Goal: Information Seeking & Learning: Learn about a topic

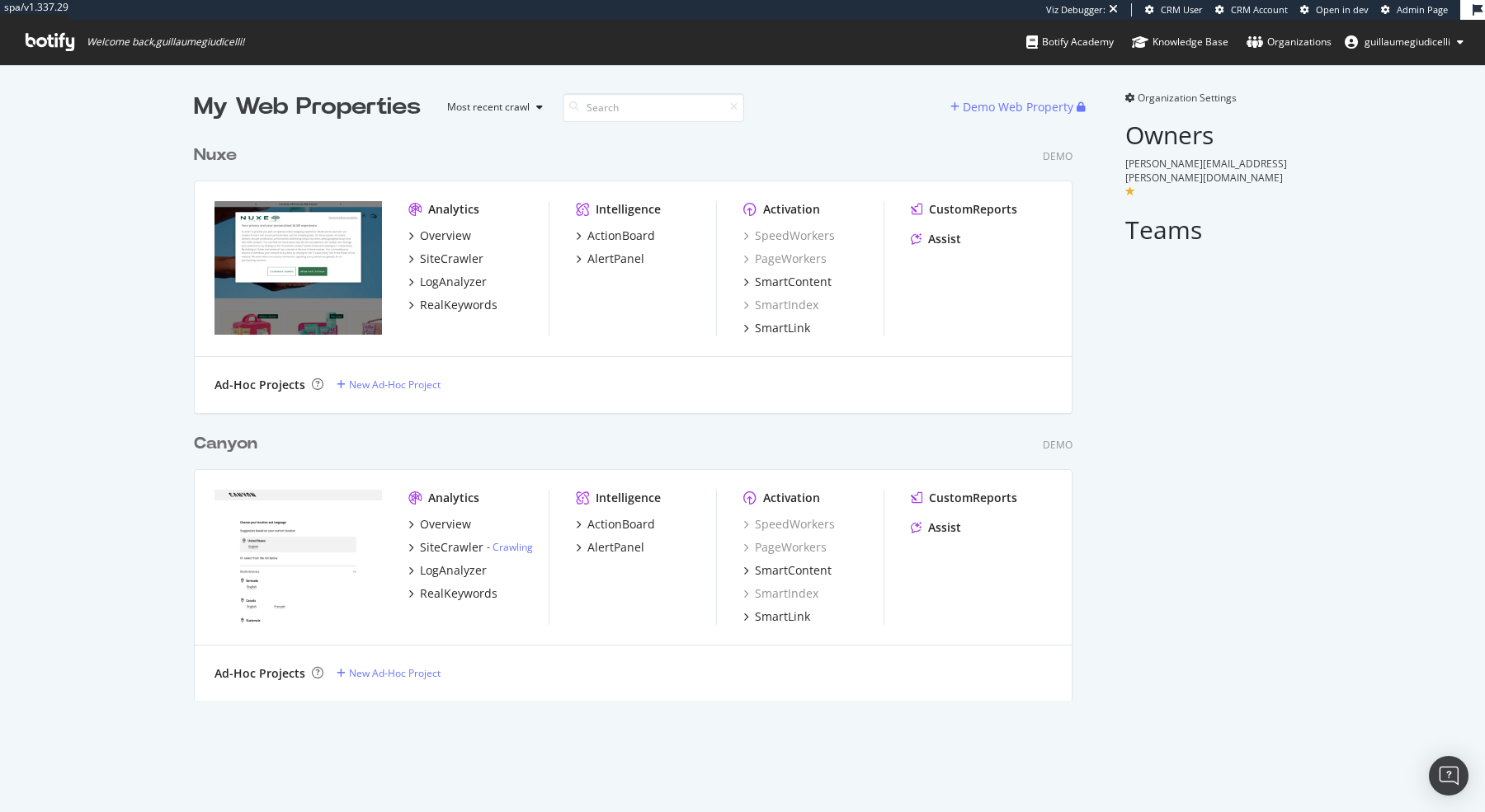
scroll to position [577, 891]
click at [446, 256] on div "SiteCrawler" at bounding box center [451, 259] width 63 height 17
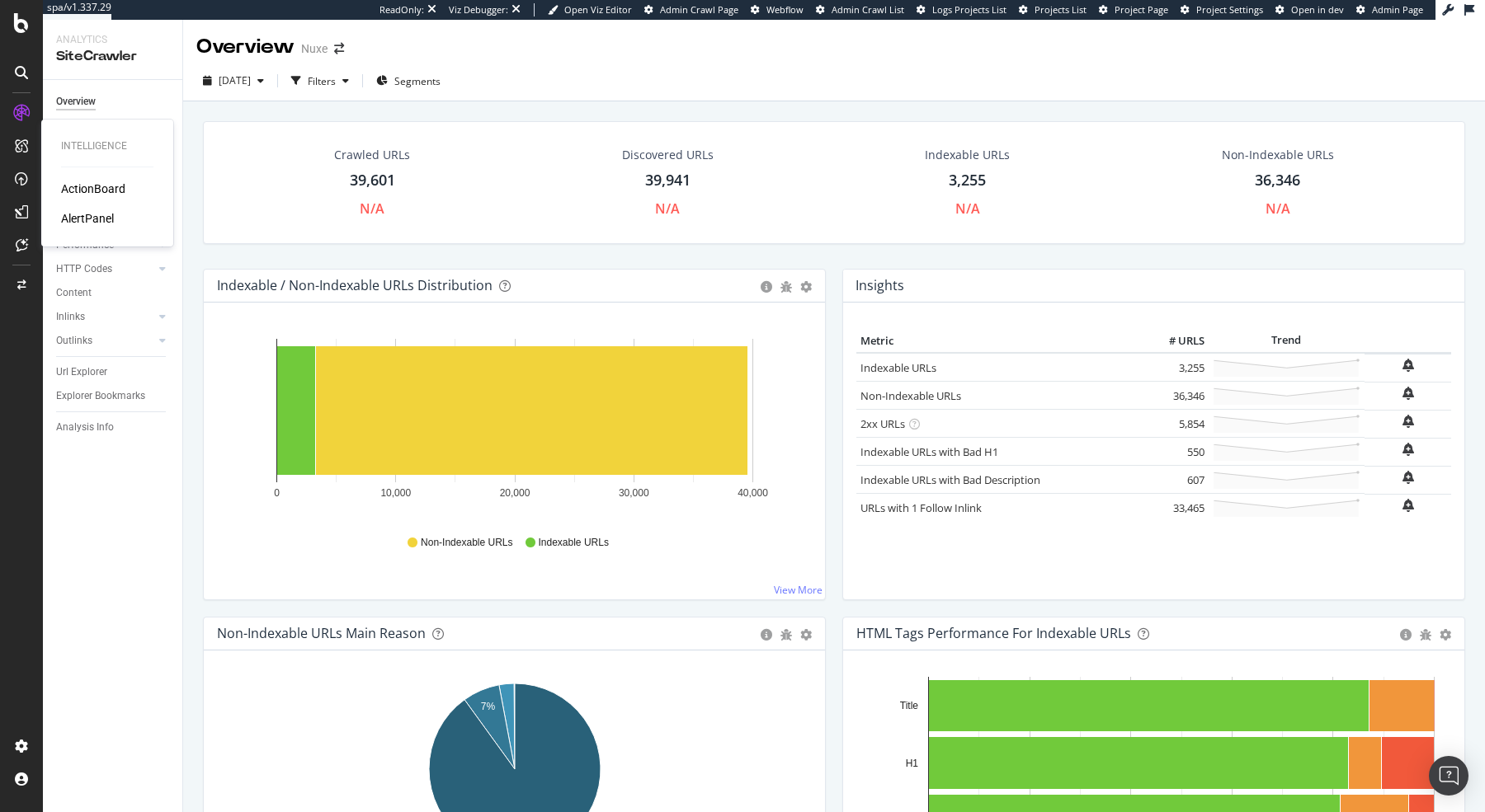
click at [101, 188] on div "ActionBoard" at bounding box center [93, 189] width 64 height 17
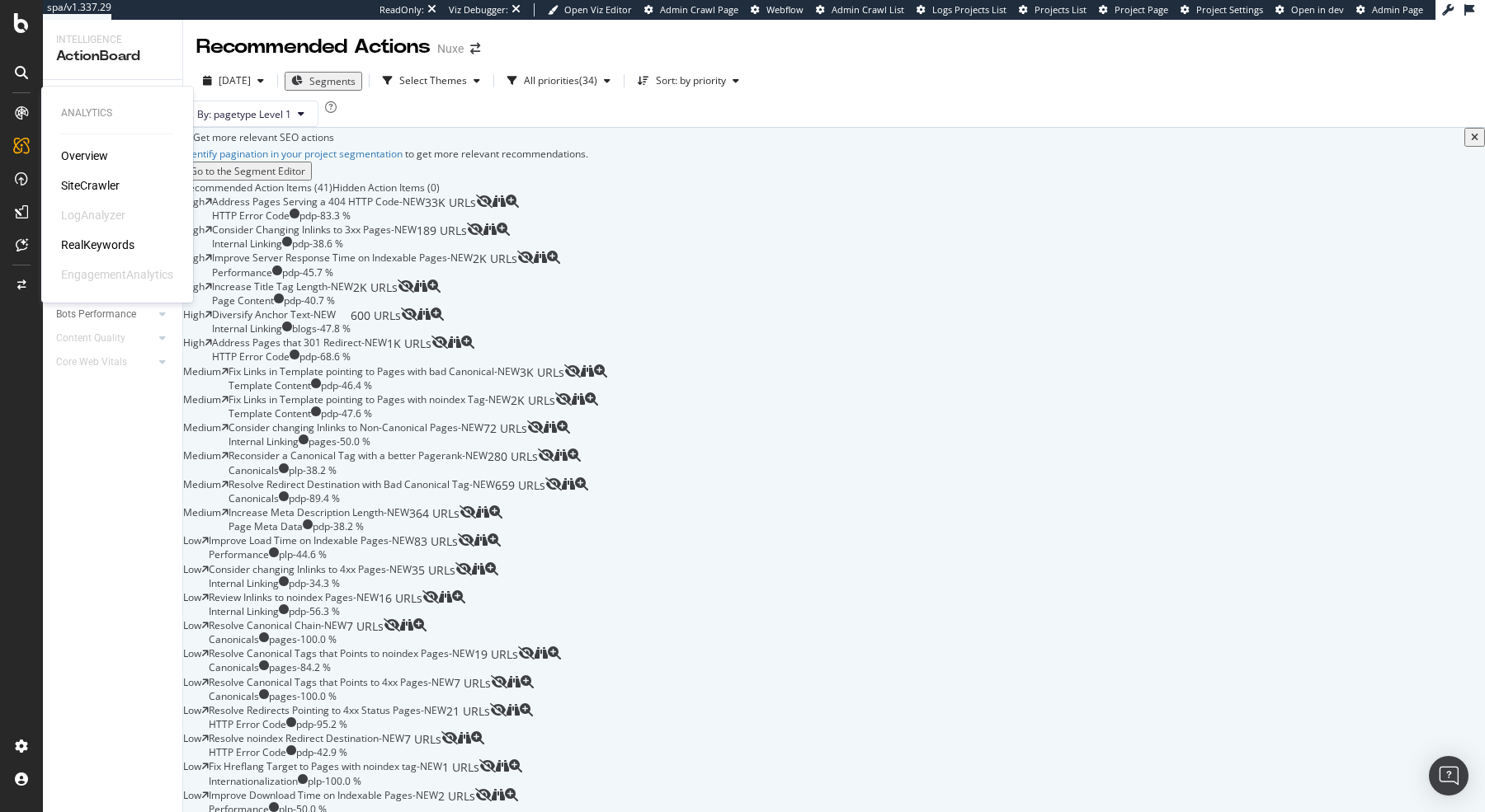
click at [83, 183] on div "SiteCrawler" at bounding box center [91, 186] width 59 height 17
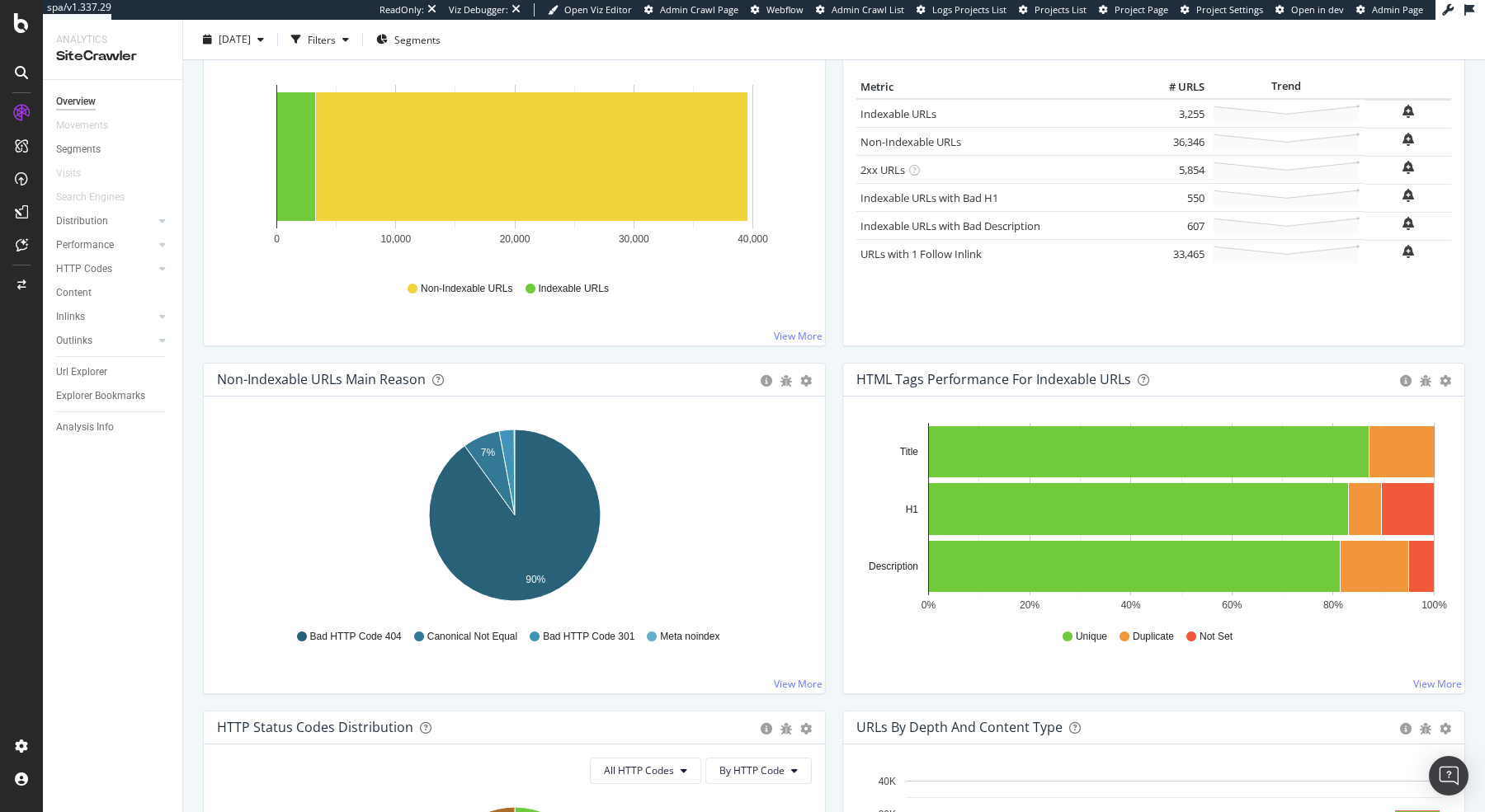
scroll to position [209, 0]
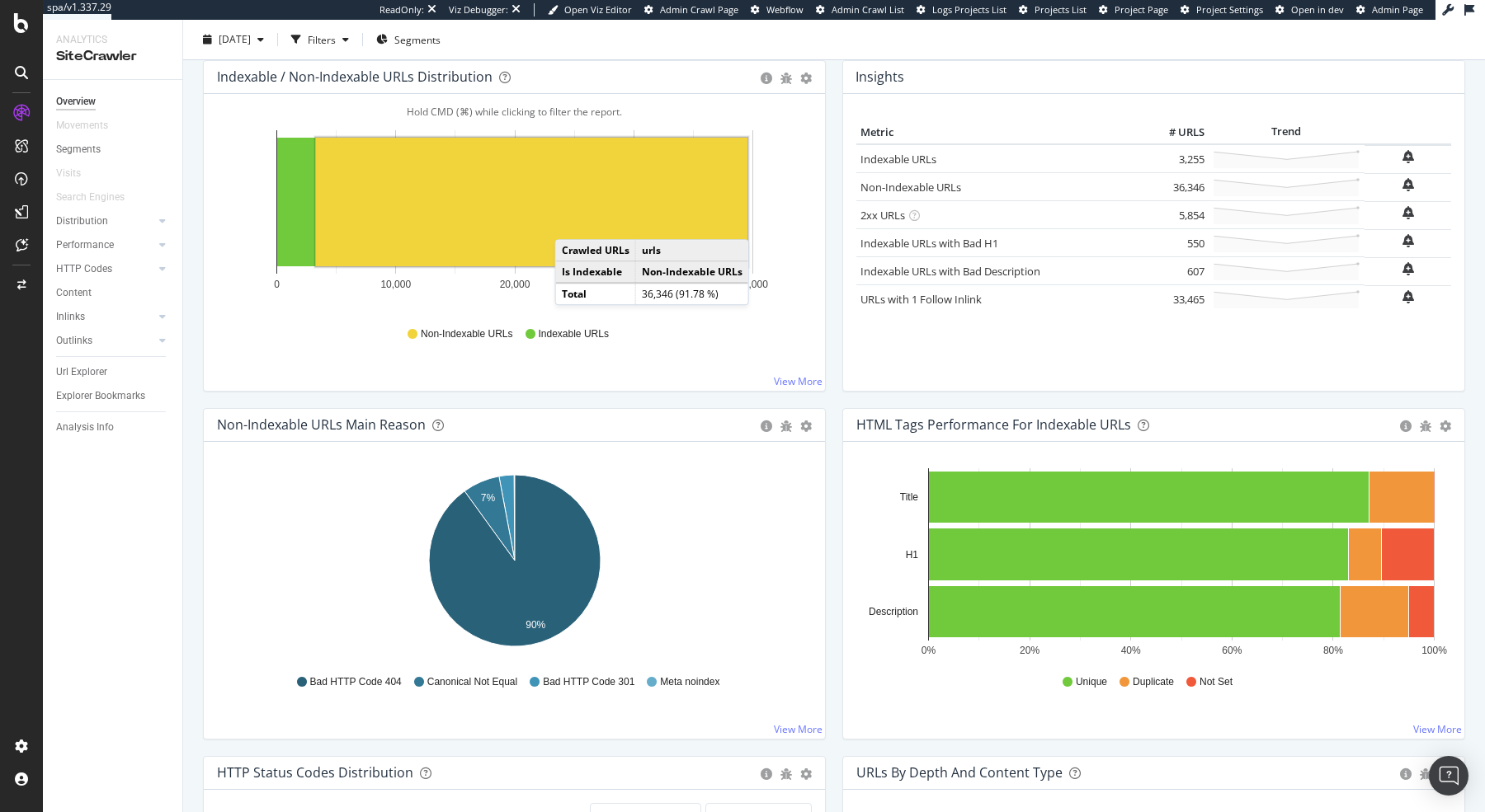
click at [571, 221] on rect "A chart." at bounding box center [531, 202] width 432 height 129
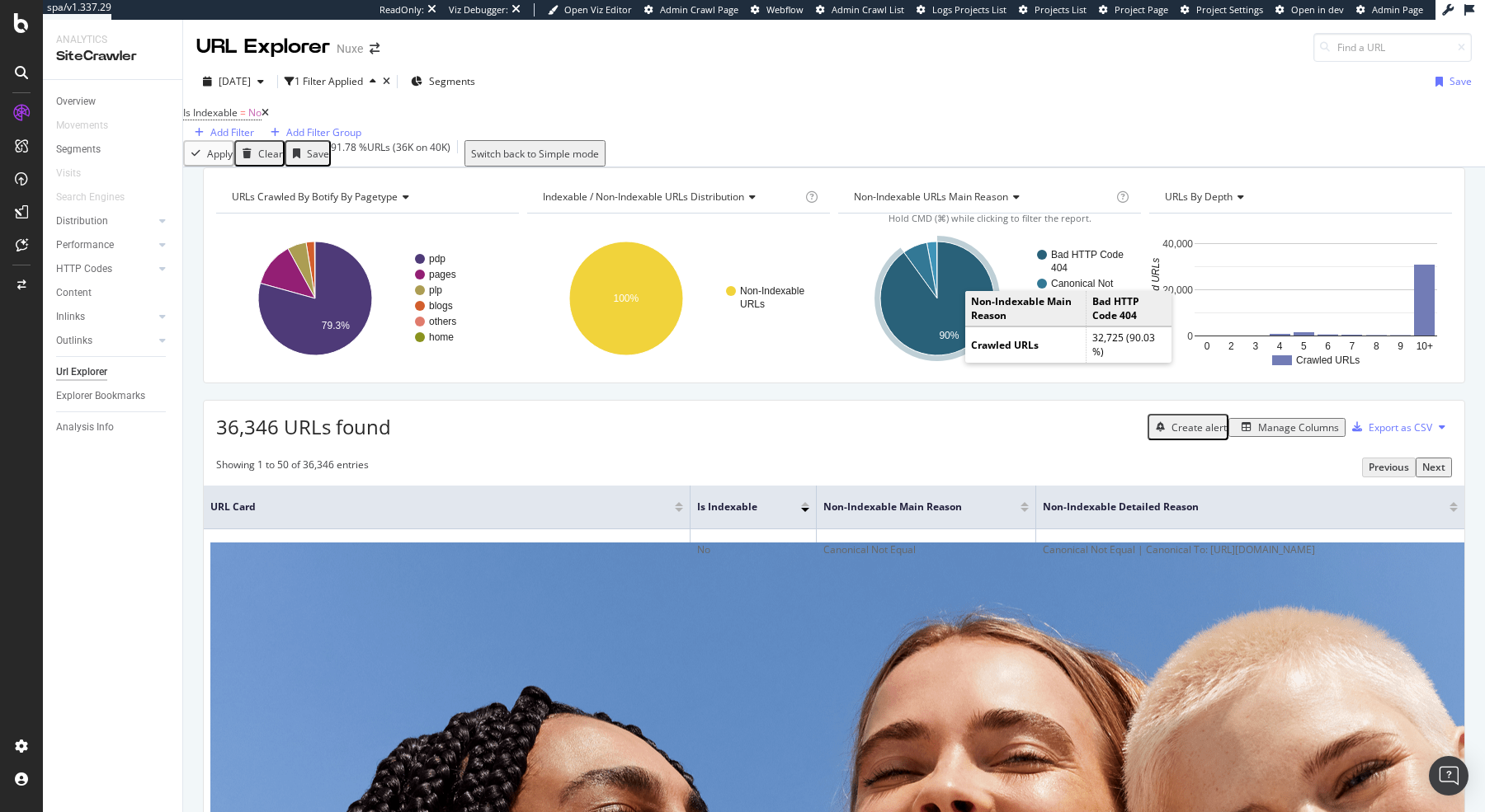
click at [950, 309] on icon "A chart." at bounding box center [937, 298] width 114 height 114
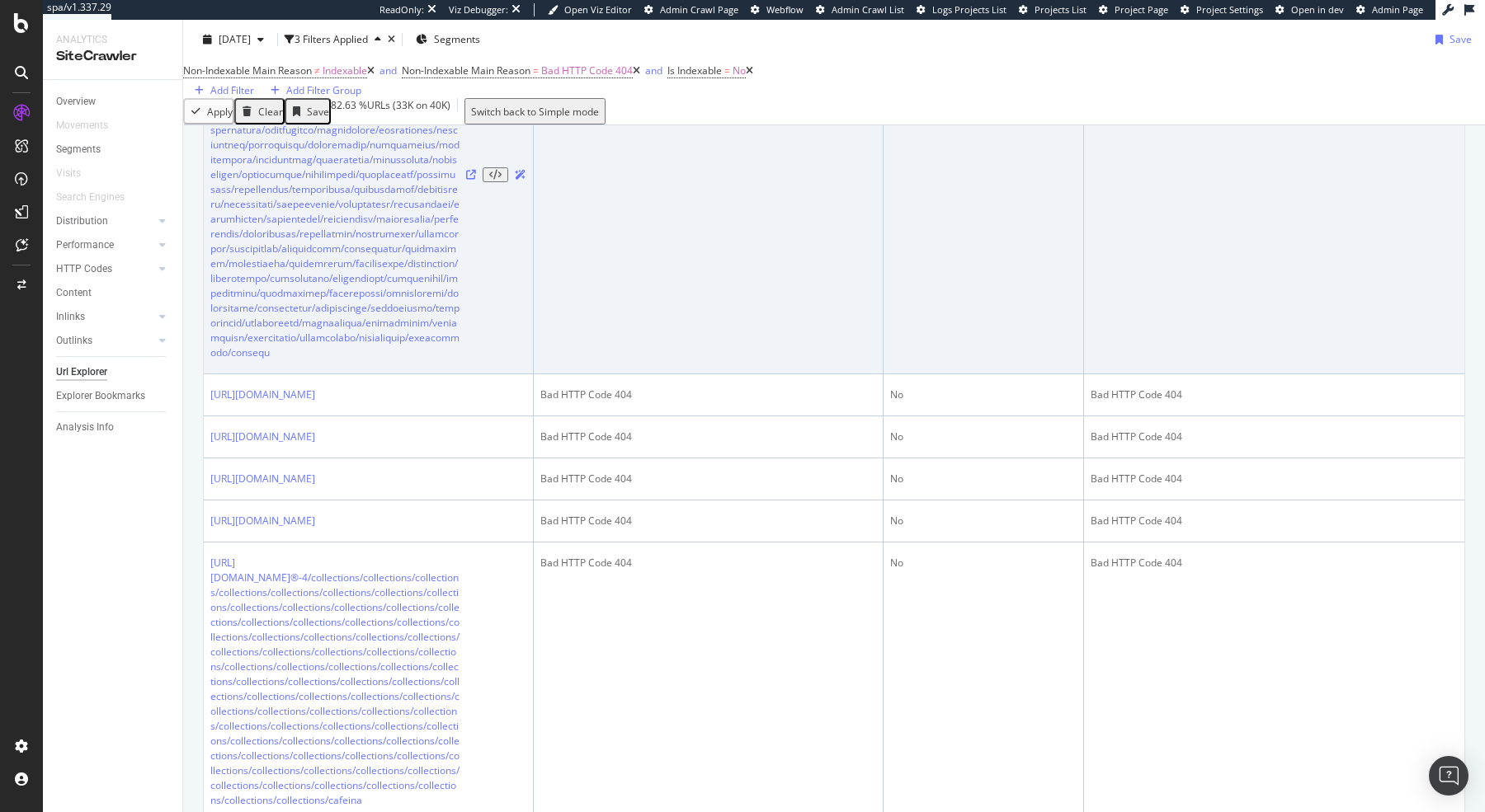
scroll to position [578, 0]
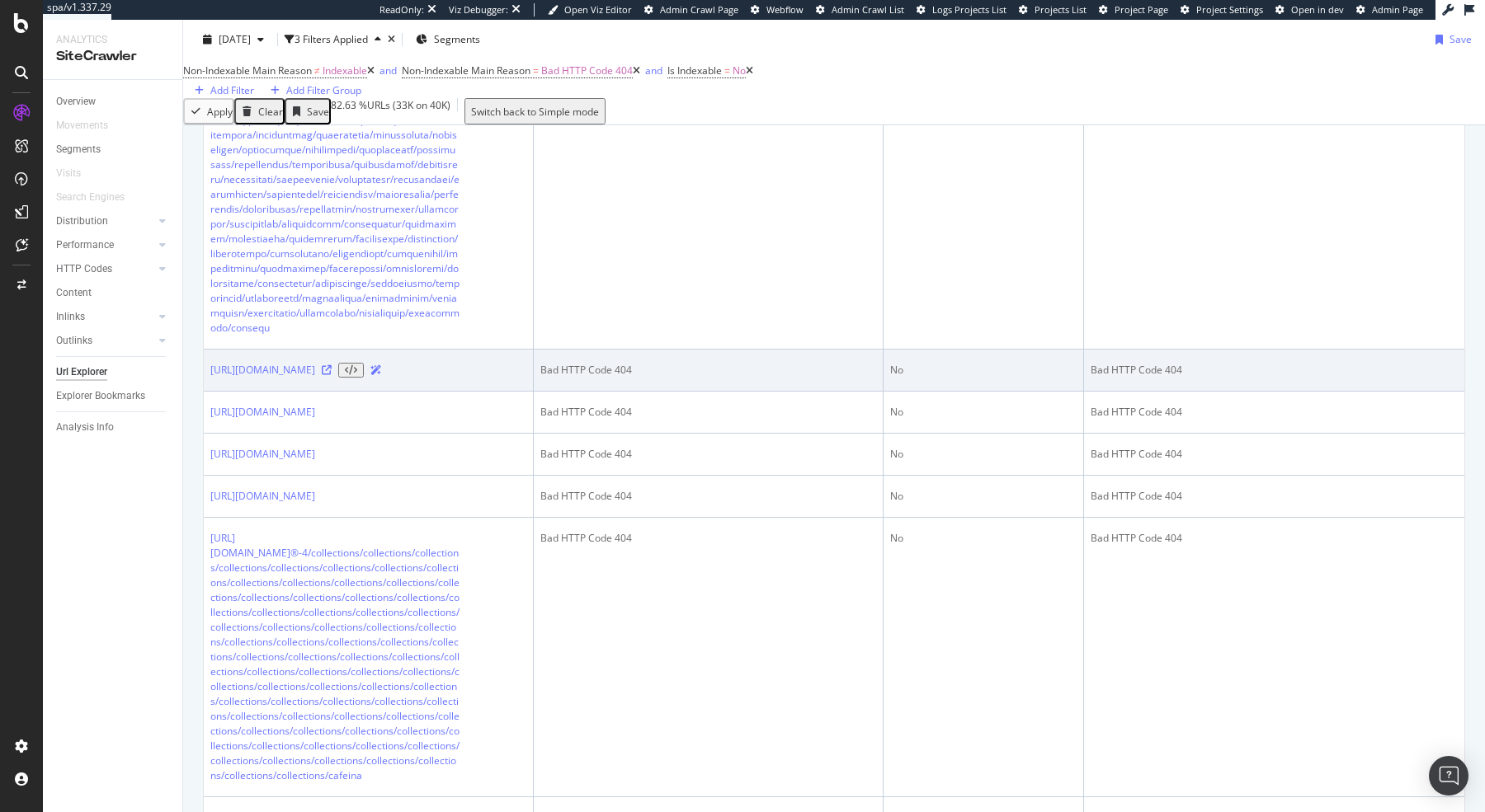
click at [332, 375] on icon at bounding box center [327, 370] width 10 height 10
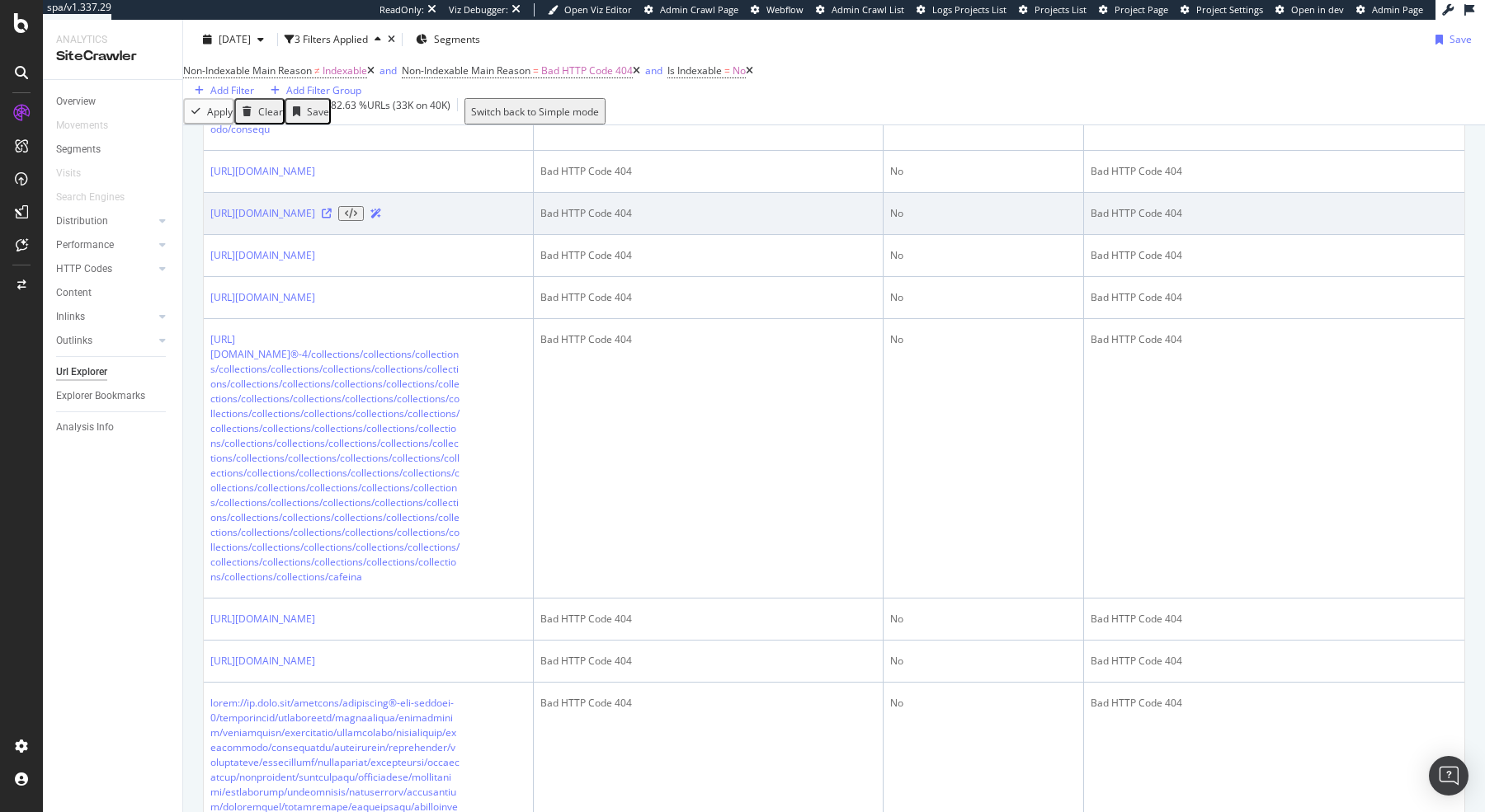
scroll to position [0, 0]
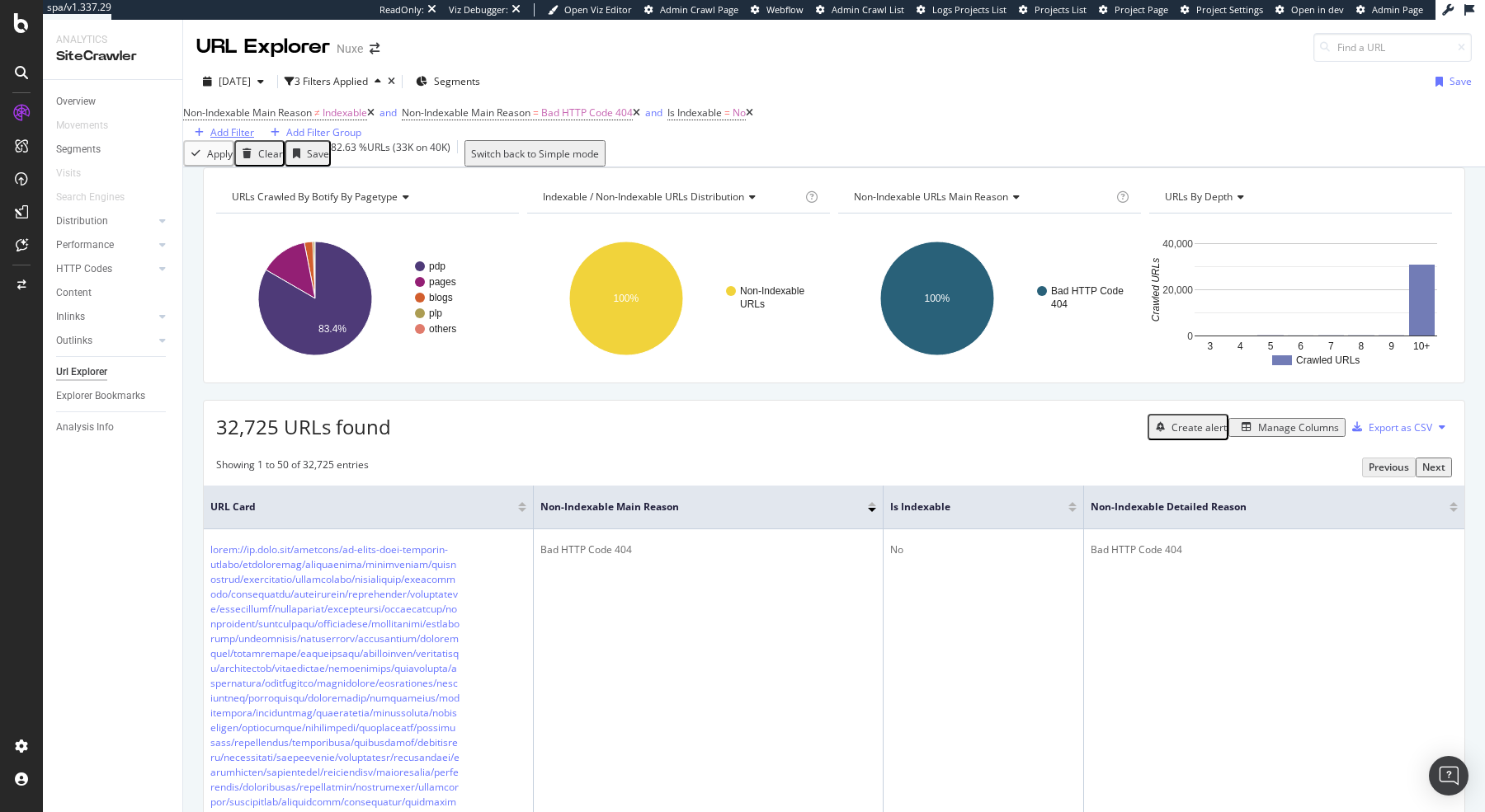
click at [254, 131] on div "Add Filter" at bounding box center [232, 132] width 44 height 14
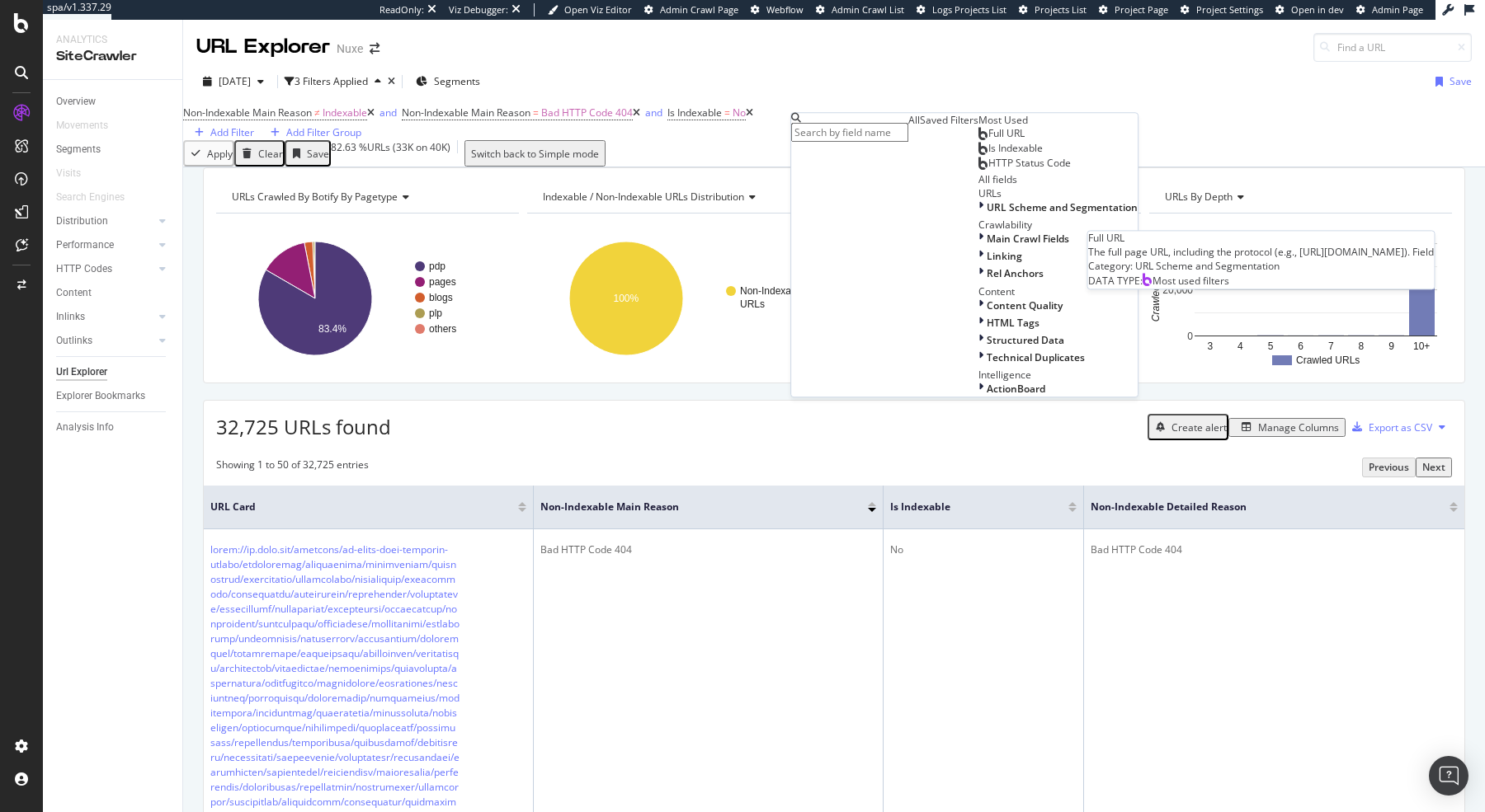
click at [988, 141] on span "Full URL" at bounding box center [1006, 133] width 36 height 14
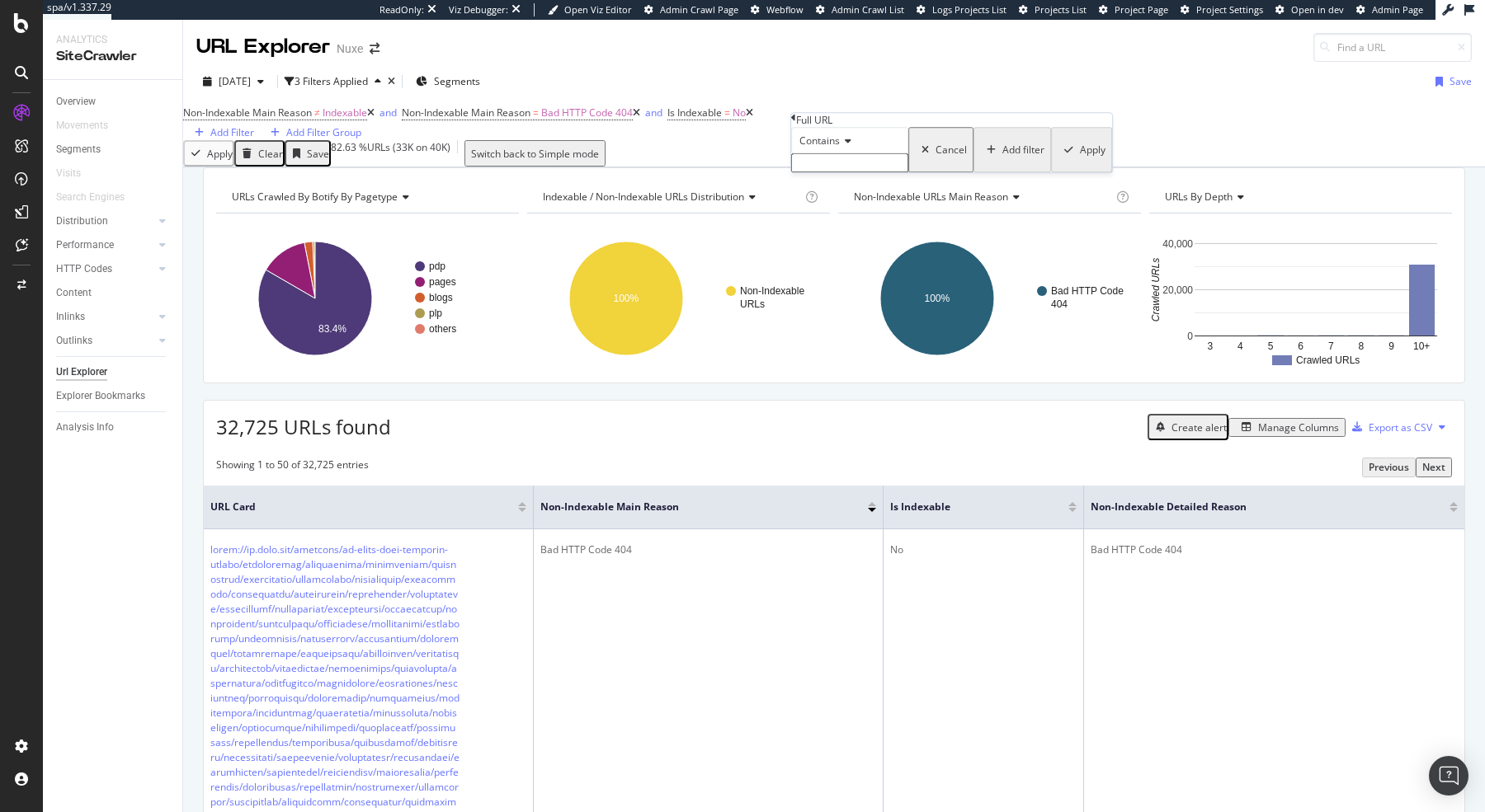
click at [851, 172] on input "text" at bounding box center [849, 162] width 117 height 19
type input "[DOMAIN_NAME]"
click at [1078, 162] on div "Apply" at bounding box center [1091, 154] width 25 height 14
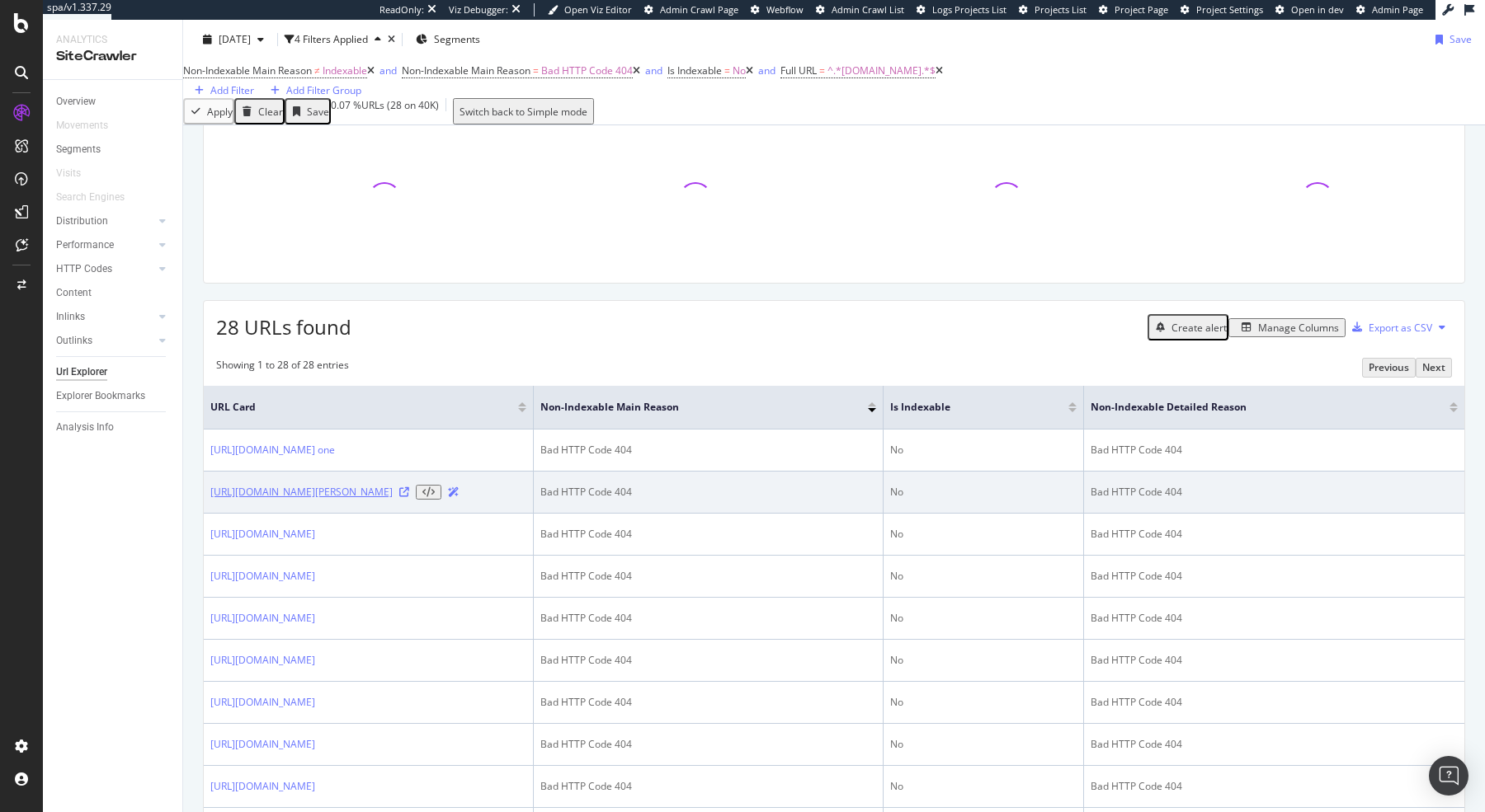
scroll to position [129, 0]
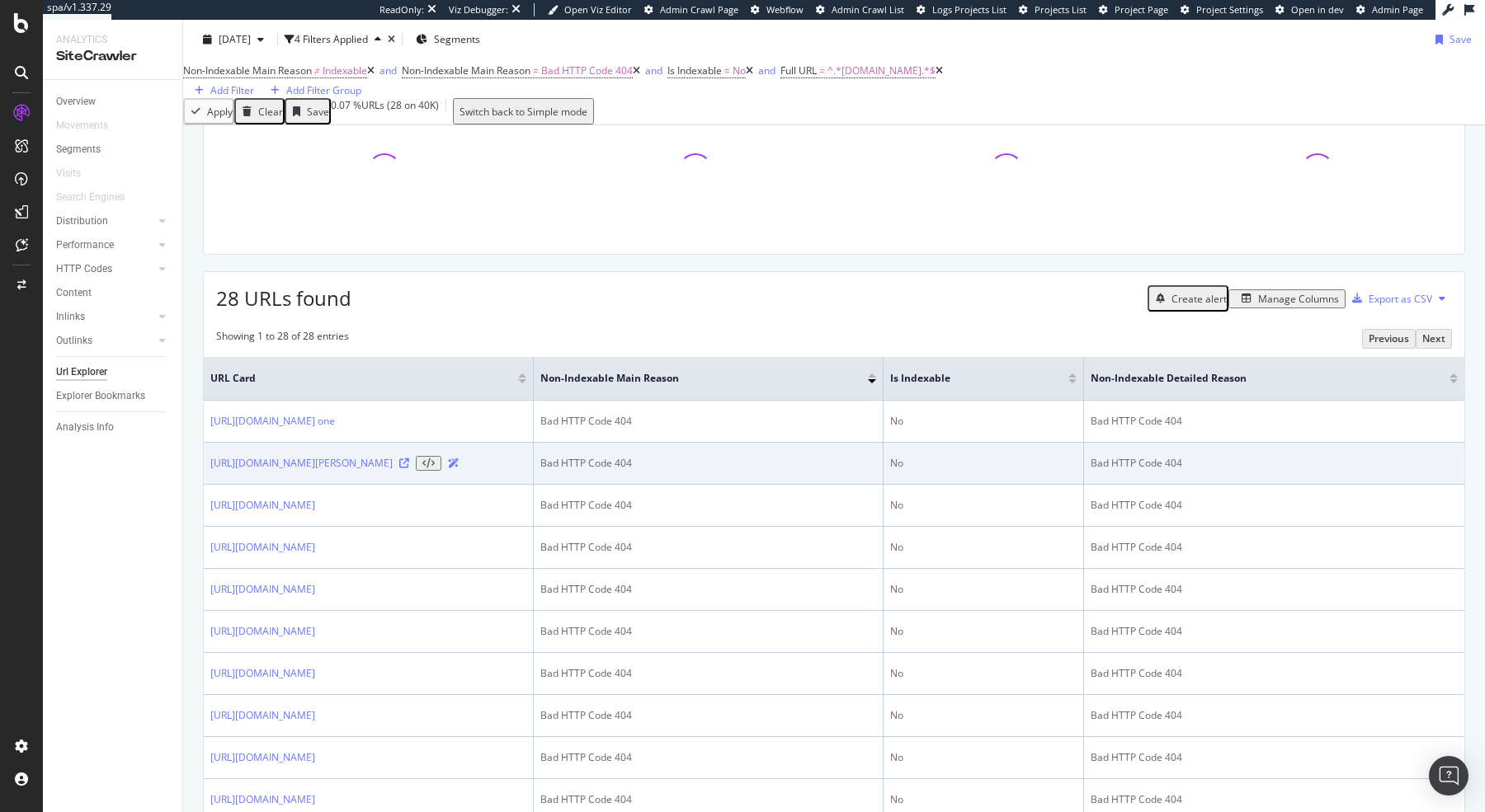
click at [409, 469] on icon at bounding box center [404, 464] width 10 height 10
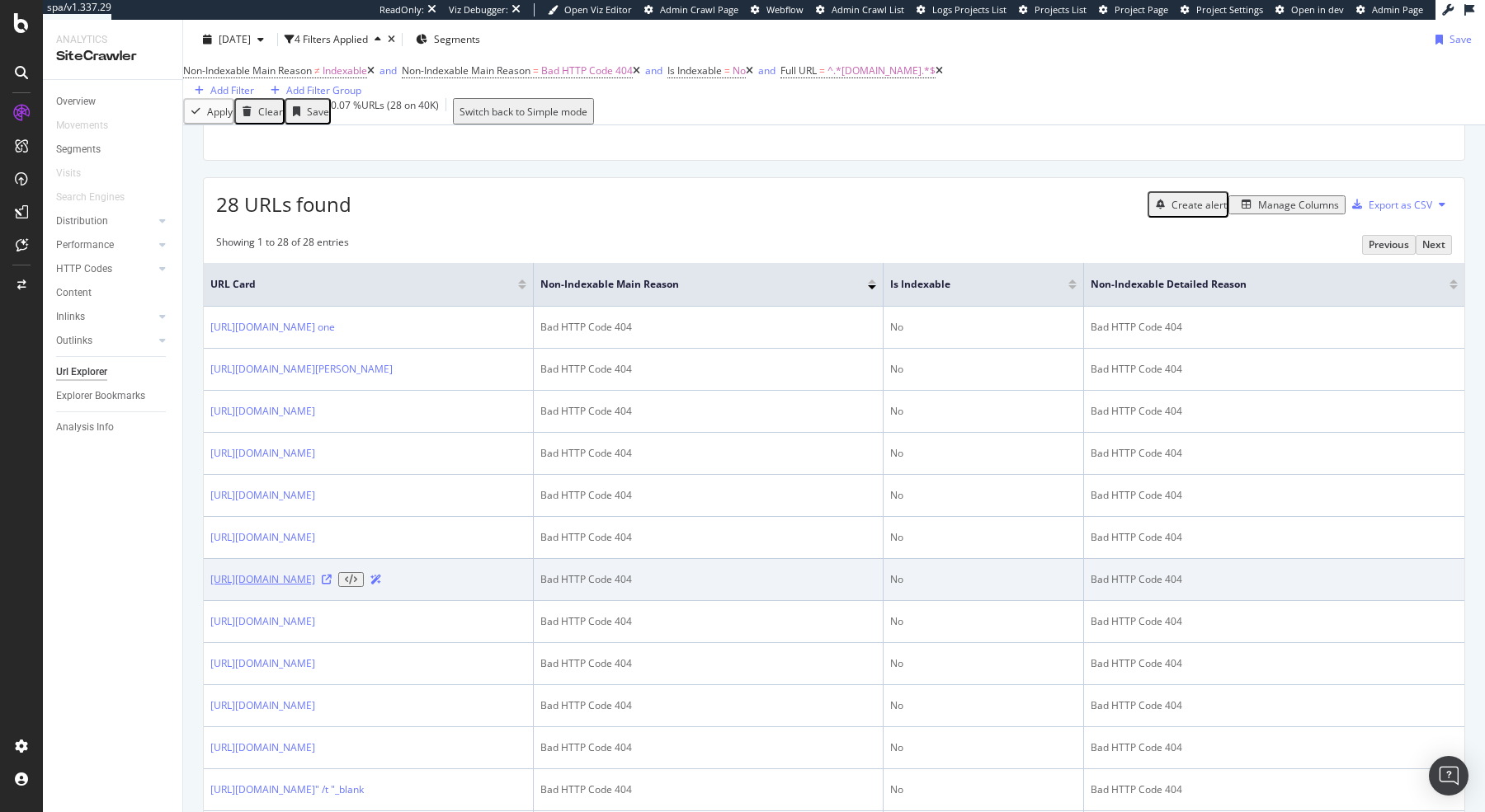
scroll to position [233, 0]
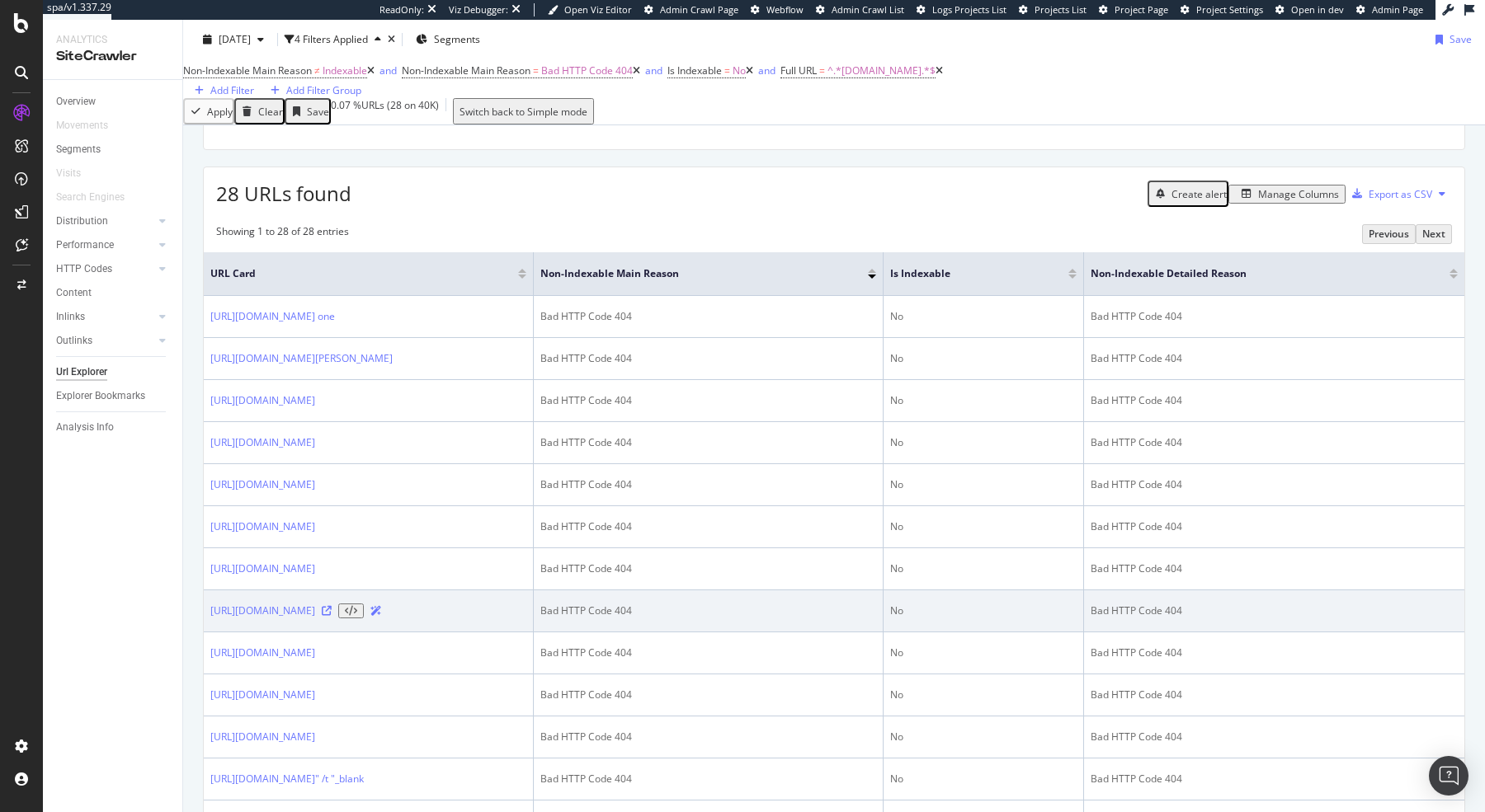
click at [332, 616] on icon at bounding box center [327, 611] width 10 height 10
